Goal: Task Accomplishment & Management: Manage account settings

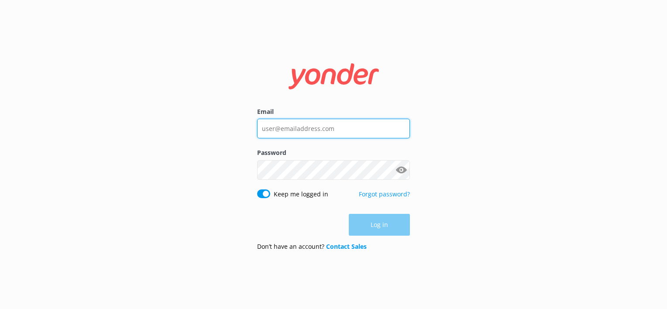
click at [282, 127] on input "Email" at bounding box center [333, 129] width 153 height 20
type input "office@beachcampingnh.com"
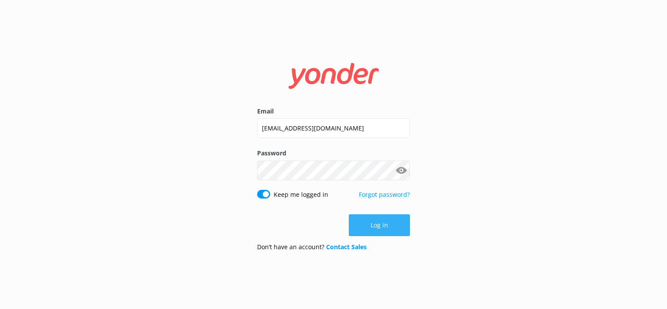
click at [379, 233] on button "Log in" at bounding box center [379, 225] width 61 height 22
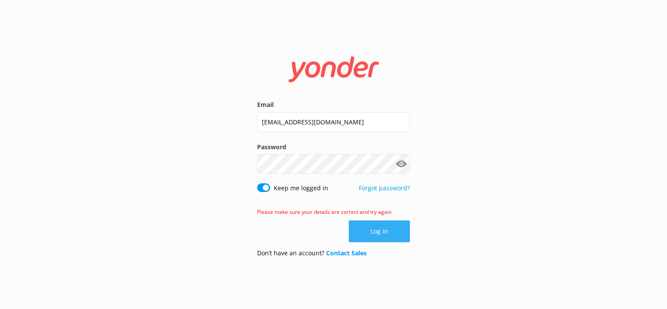
click at [390, 234] on button "Log in" at bounding box center [379, 231] width 61 height 22
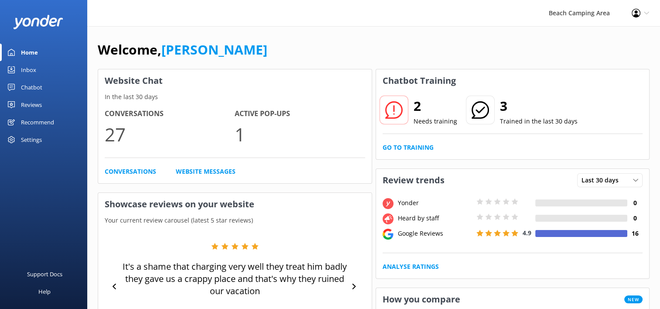
click at [10, 85] on icon at bounding box center [11, 87] width 7 height 7
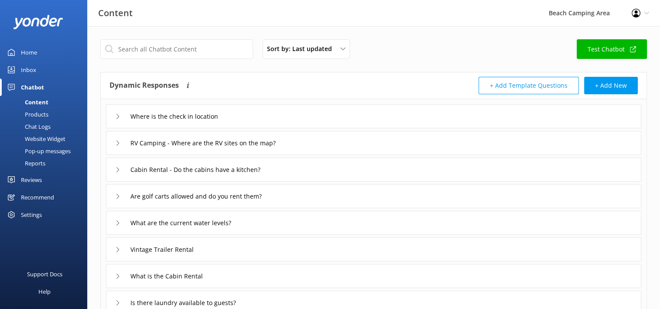
click at [39, 126] on div "Chat Logs" at bounding box center [27, 126] width 45 height 12
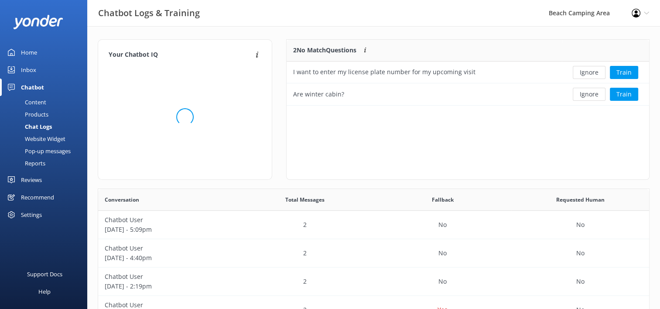
scroll to position [7, 7]
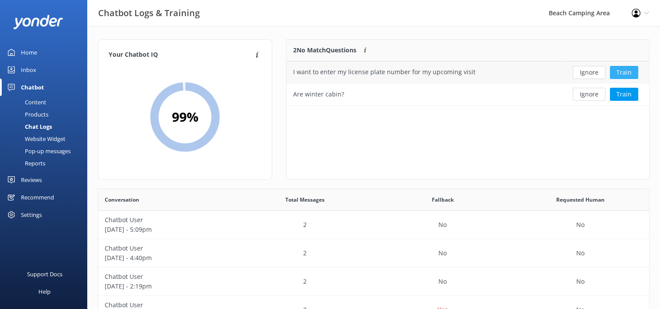
click at [624, 73] on button "Train" at bounding box center [624, 72] width 28 height 13
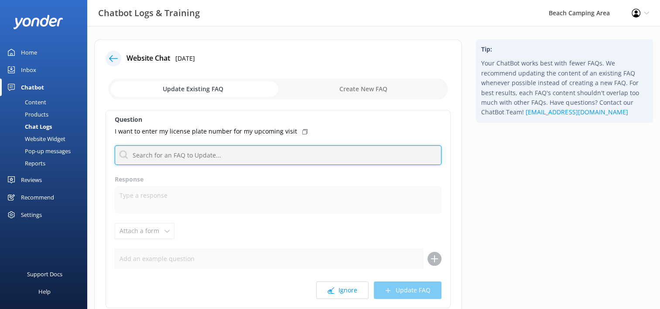
click at [276, 147] on input "text" at bounding box center [278, 155] width 327 height 20
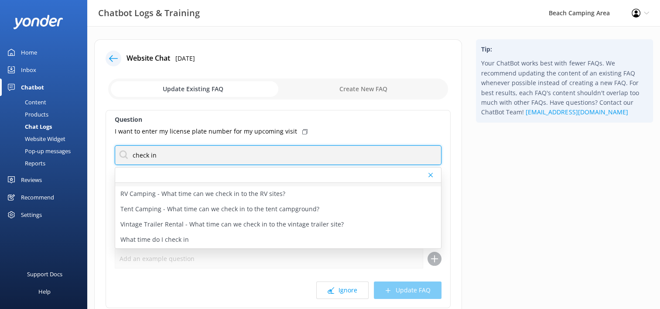
scroll to position [41, 0]
type input "check in"
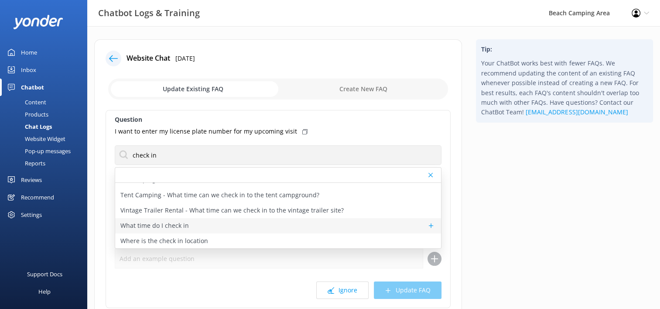
click at [181, 226] on p "What time do I check in" at bounding box center [154, 226] width 68 height 10
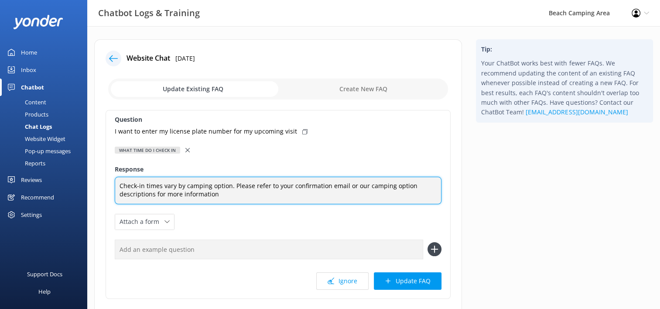
click at [220, 195] on textarea "Check-in times vary by camping option. Please refer to your confirmation email …" at bounding box center [278, 190] width 327 height 27
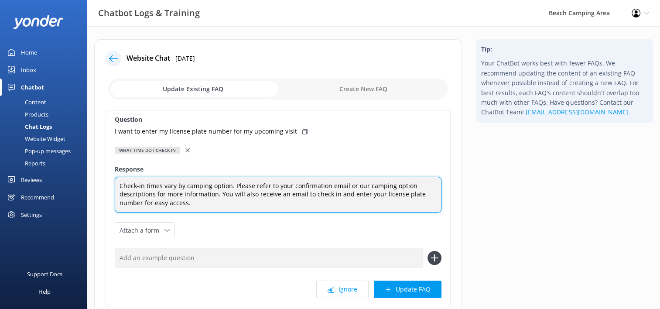
scroll to position [44, 0]
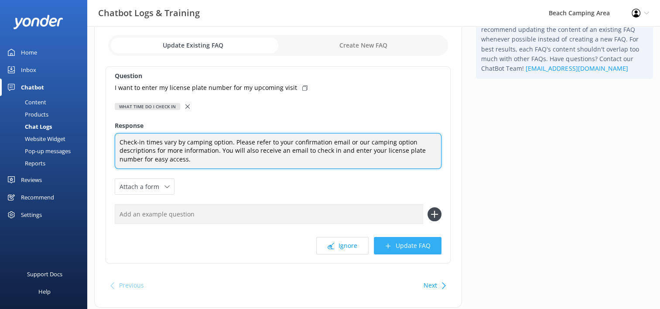
type textarea "Check-in times vary by camping option. Please refer to your confirmation email …"
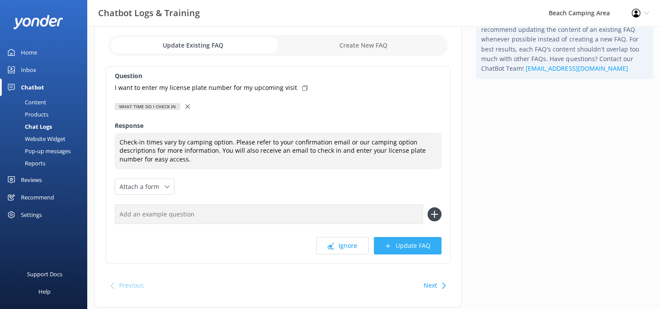
click at [407, 251] on button "Update FAQ" at bounding box center [408, 245] width 68 height 17
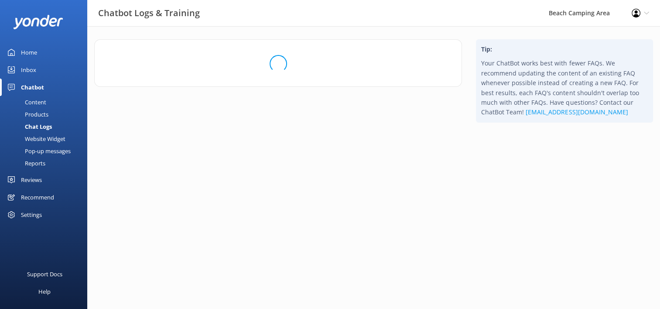
scroll to position [0, 0]
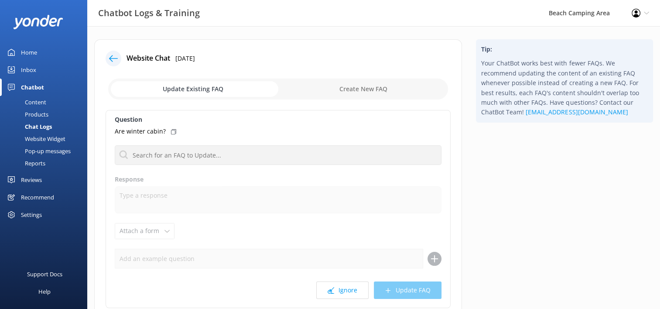
click at [30, 129] on div "Chat Logs" at bounding box center [28, 126] width 47 height 12
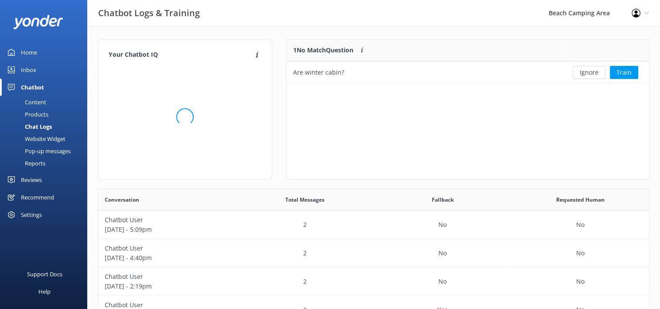
scroll to position [7, 7]
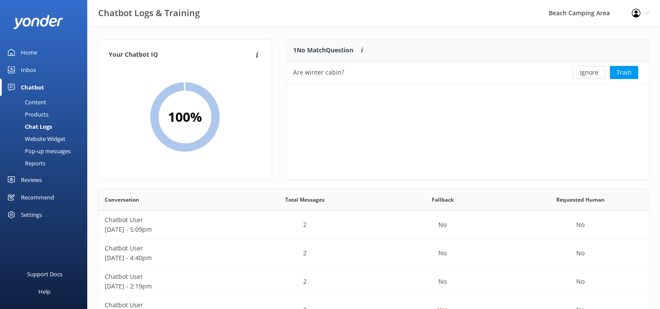
click at [24, 125] on div "Chat Logs" at bounding box center [28, 126] width 47 height 12
click at [34, 101] on div "Content" at bounding box center [25, 102] width 41 height 12
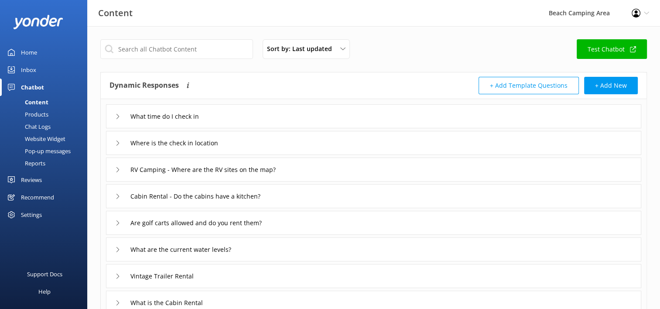
click at [31, 129] on div "Chat Logs" at bounding box center [27, 126] width 45 height 12
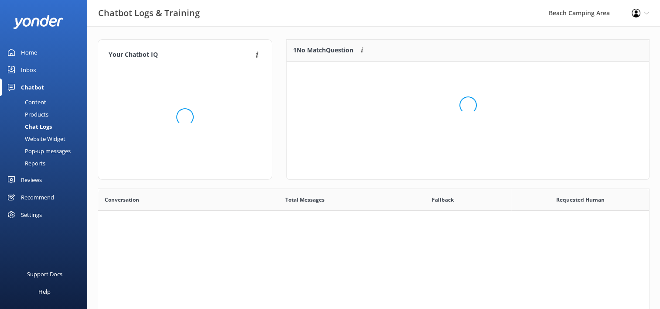
scroll to position [7, 7]
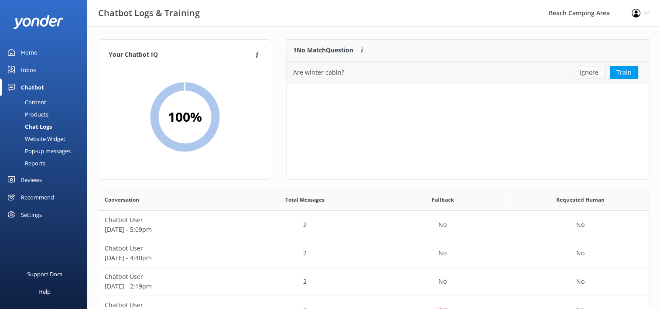
click at [589, 75] on button "Ignore" at bounding box center [589, 72] width 33 height 13
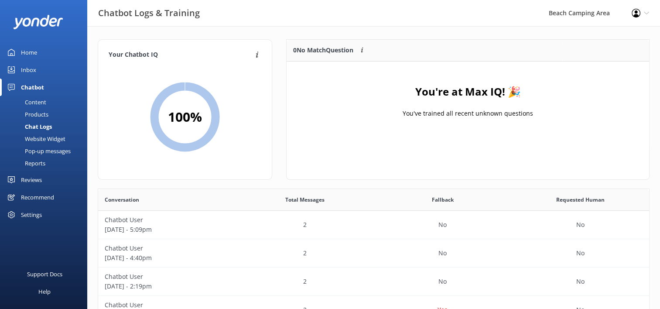
click at [28, 70] on div "Inbox" at bounding box center [28, 69] width 15 height 17
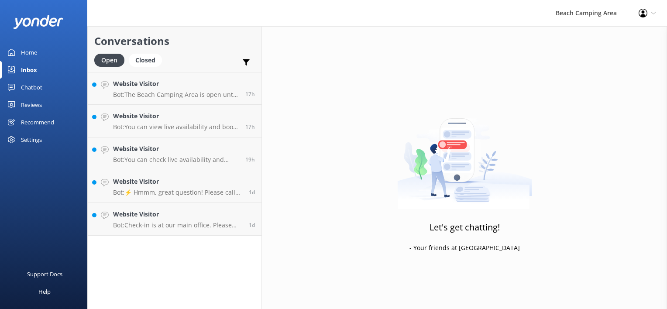
click at [26, 88] on div "Chatbot" at bounding box center [31, 87] width 21 height 17
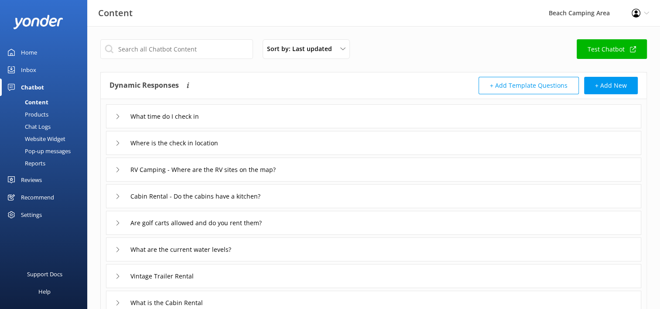
click at [26, 72] on div "Inbox" at bounding box center [28, 69] width 15 height 17
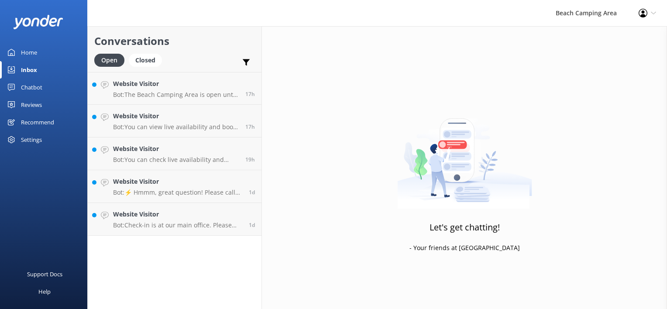
click at [20, 89] on link "Chatbot" at bounding box center [43, 87] width 87 height 17
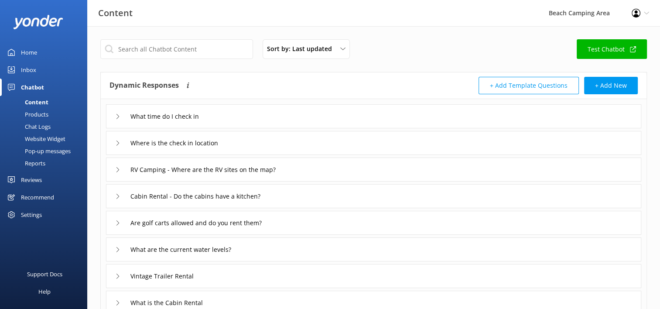
click at [31, 71] on div "Inbox" at bounding box center [28, 69] width 15 height 17
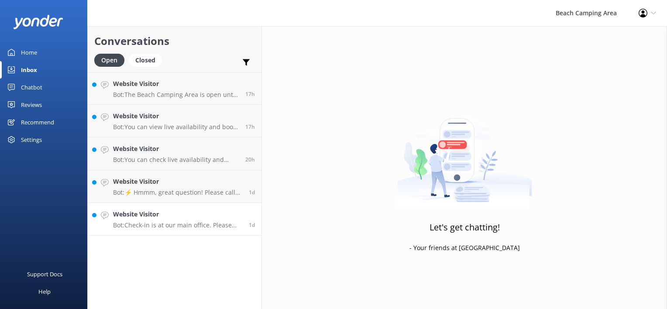
click at [179, 226] on p "Bot: Check-in is at our main office. Please refer to your confirmation email or…" at bounding box center [177, 225] width 129 height 8
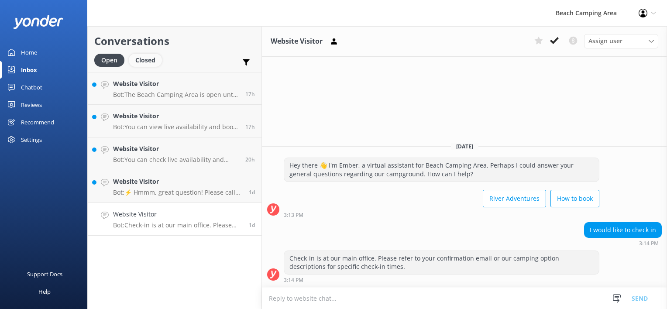
click at [153, 58] on div "Closed" at bounding box center [145, 60] width 33 height 13
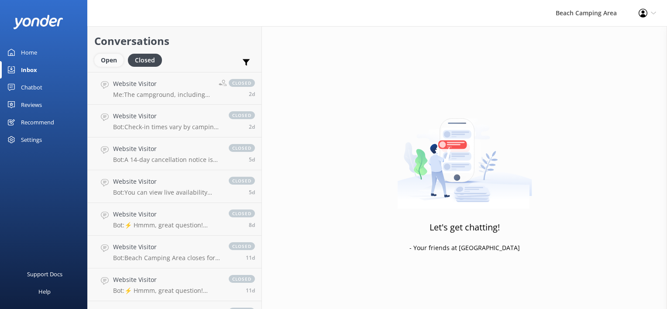
click at [110, 63] on div "Open" at bounding box center [108, 60] width 29 height 13
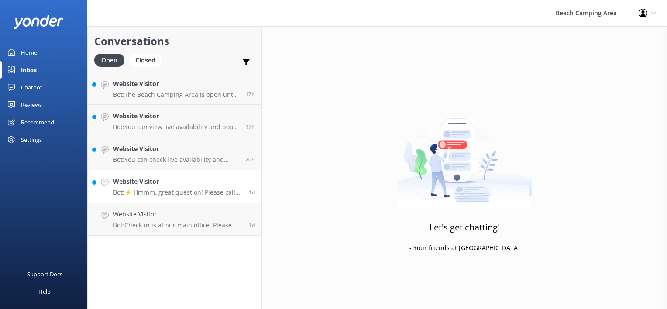
click at [173, 190] on p "Bot: ⚡ Hmmm, great question! Please call our front office at (603) 447-2723 or …" at bounding box center [177, 192] width 129 height 8
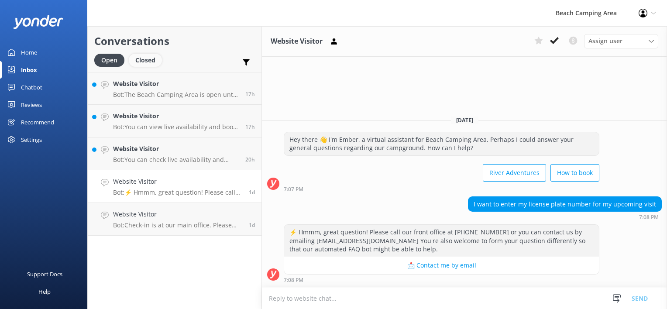
click at [147, 61] on div "Closed" at bounding box center [145, 60] width 33 height 13
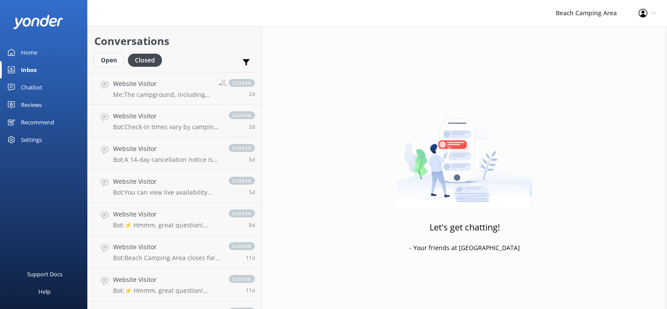
click at [113, 65] on div "Open" at bounding box center [108, 60] width 29 height 13
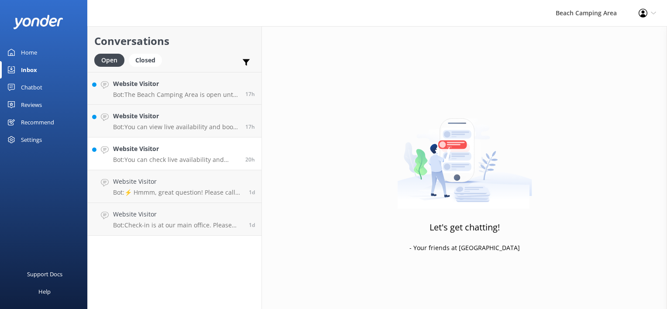
click at [176, 158] on p "Bot: You can check live availability and book your stay online at https://www.c…" at bounding box center [176, 160] width 126 height 8
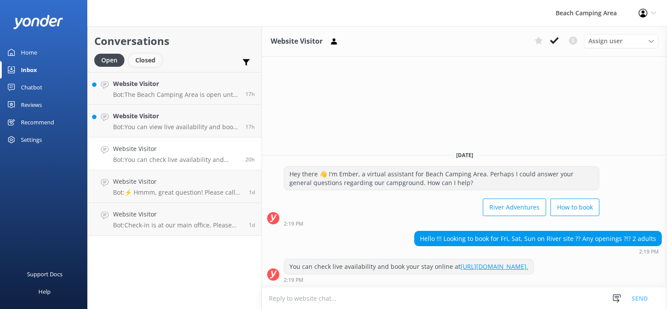
click at [141, 60] on div "Closed" at bounding box center [145, 60] width 33 height 13
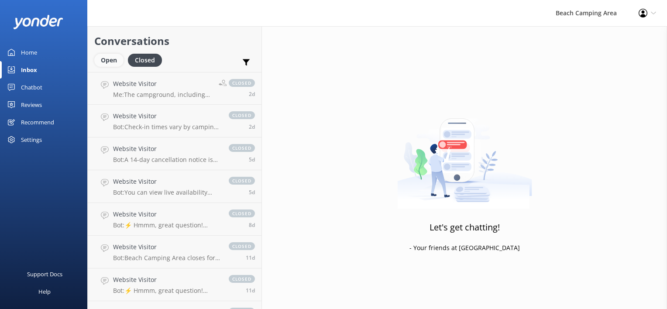
click at [112, 63] on div "Open" at bounding box center [108, 60] width 29 height 13
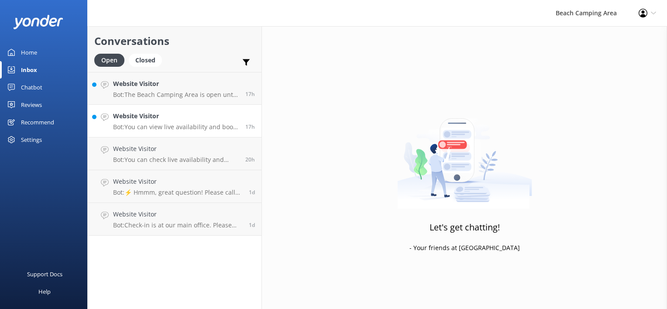
click at [164, 120] on h4 "Website Visitor" at bounding box center [176, 116] width 126 height 10
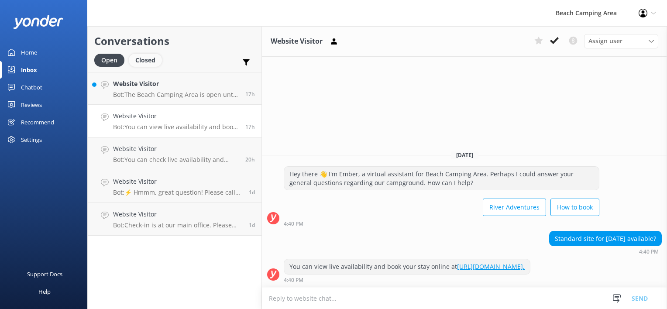
click at [144, 62] on div "Closed" at bounding box center [145, 60] width 33 height 13
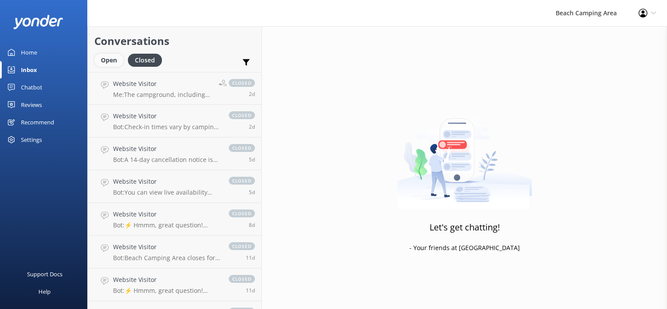
click at [114, 64] on div "Open" at bounding box center [108, 60] width 29 height 13
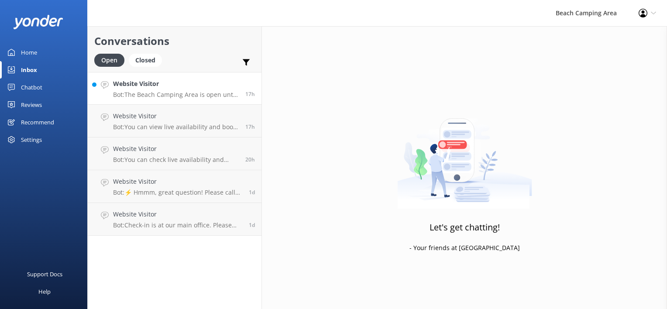
click at [152, 88] on h4 "Website Visitor" at bounding box center [176, 84] width 126 height 10
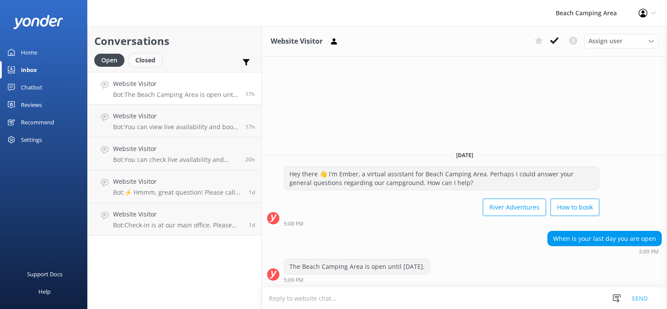
click at [152, 62] on div "Closed" at bounding box center [145, 60] width 33 height 13
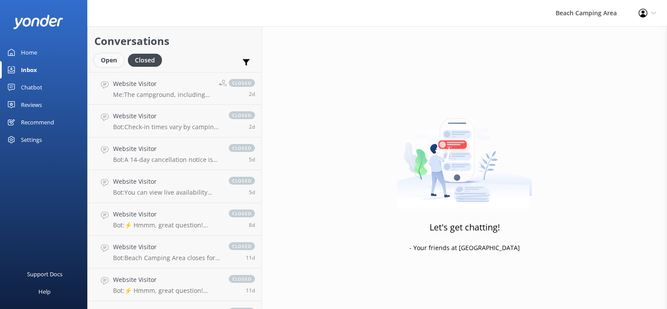
click at [108, 62] on div "Open" at bounding box center [108, 60] width 29 height 13
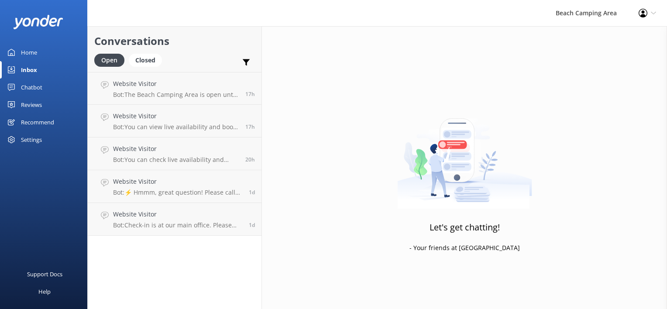
click at [10, 68] on icon at bounding box center [11, 69] width 7 height 7
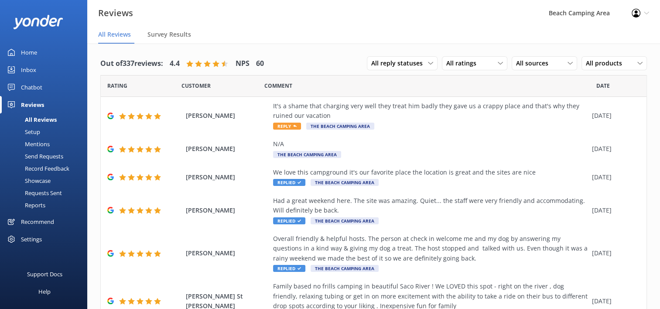
click at [26, 51] on div "Home" at bounding box center [29, 52] width 16 height 17
